Goal: Task Accomplishment & Management: Use online tool/utility

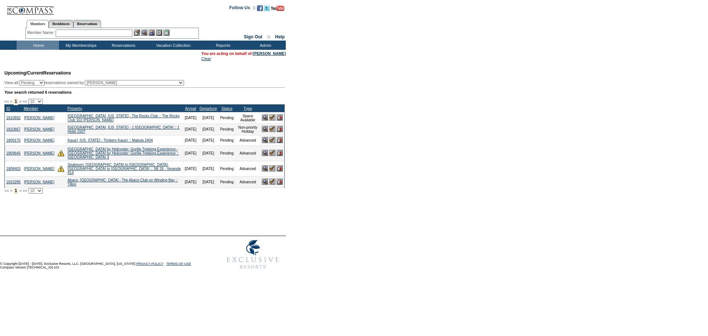
click at [271, 120] on img at bounding box center [272, 117] width 6 height 6
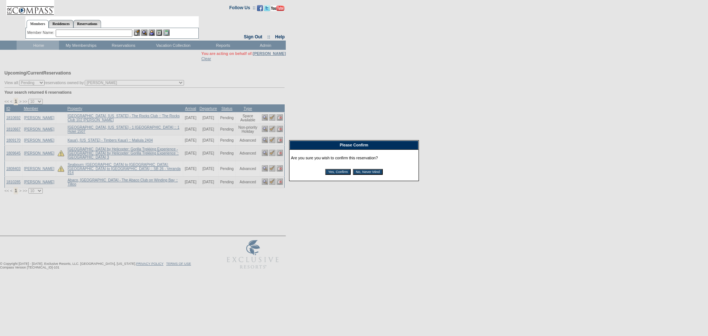
click at [334, 173] on input "Yes, Confirm" at bounding box center [337, 172] width 25 height 6
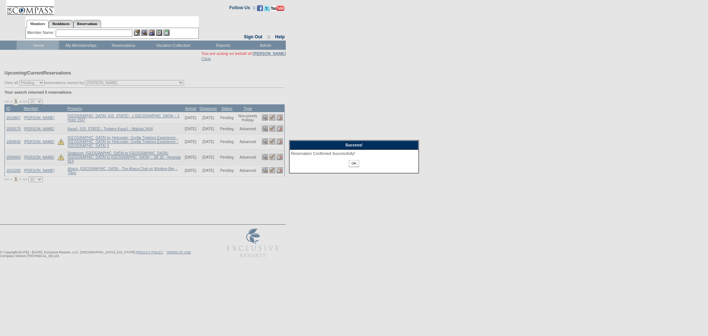
click at [355, 163] on input "OK" at bounding box center [354, 163] width 10 height 7
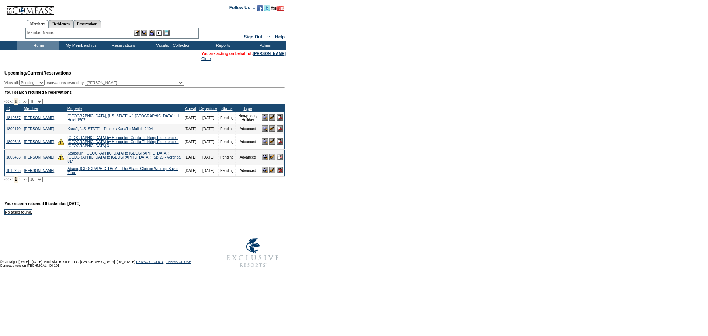
click at [263, 121] on img at bounding box center [265, 117] width 6 height 6
